Goal: Task Accomplishment & Management: Complete application form

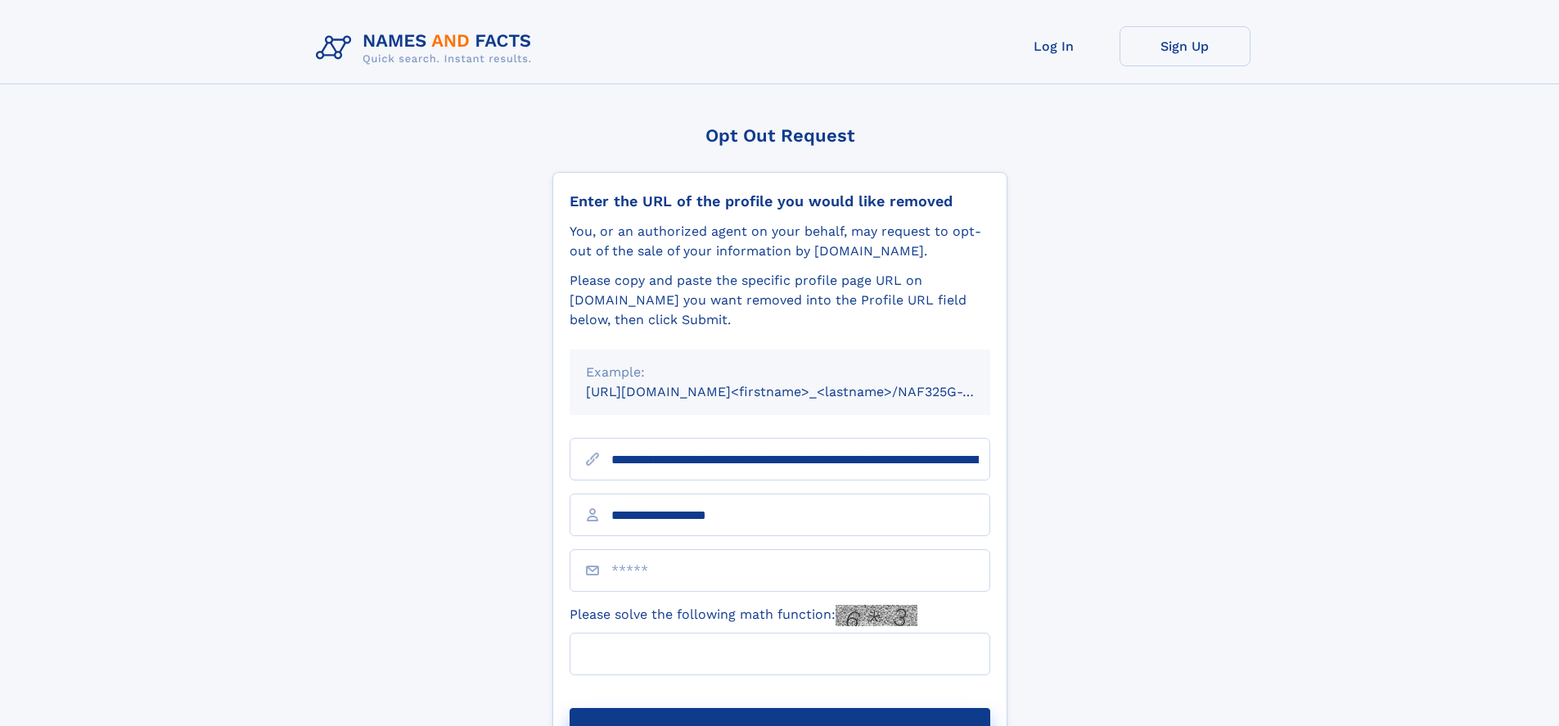
type input "**********"
type input "***"
click at [779, 708] on button "Submit Opt Out Request" at bounding box center [780, 734] width 421 height 52
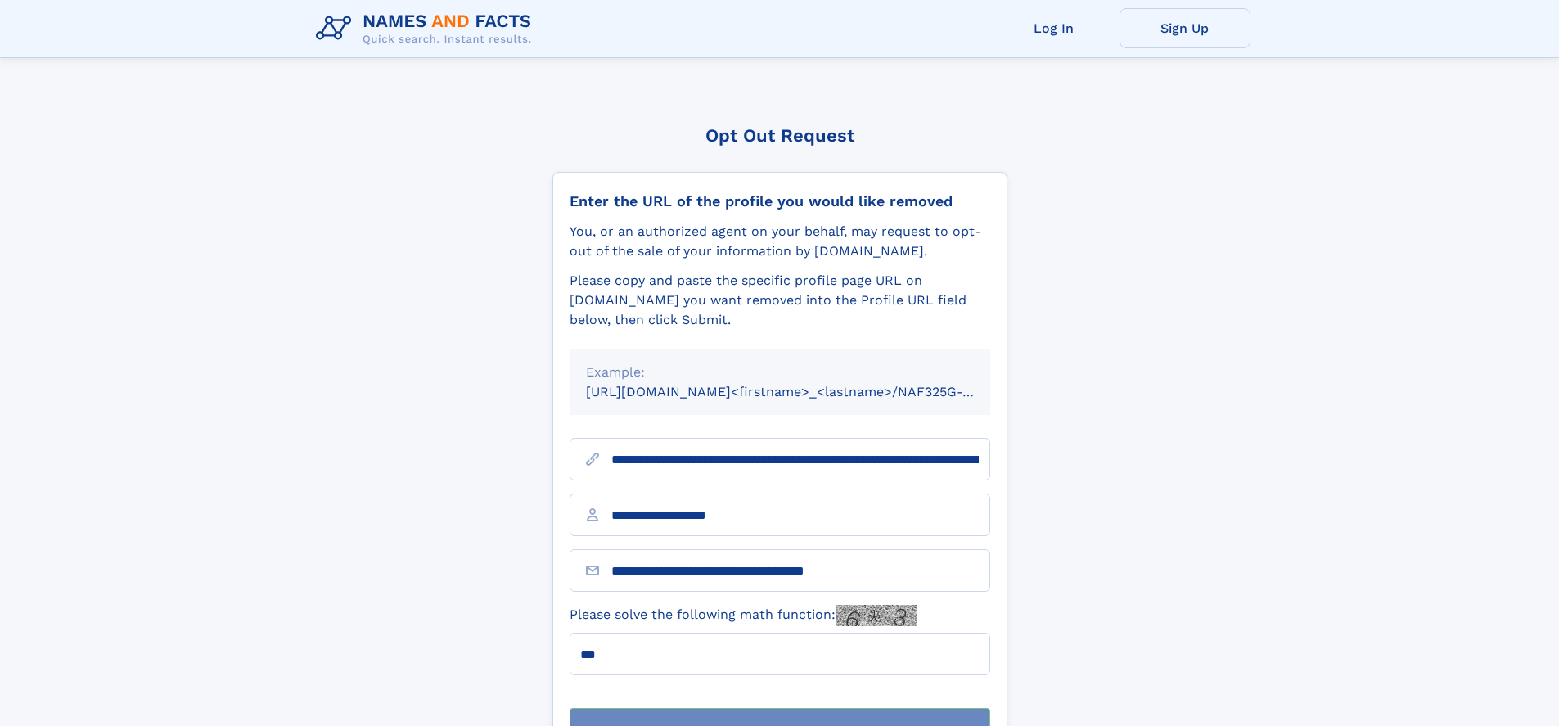
scroll to position [52, 0]
